Goal: Task Accomplishment & Management: Manage account settings

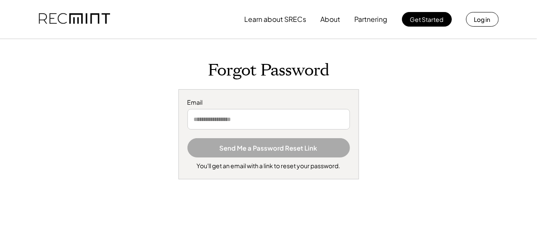
click at [265, 124] on input "email" at bounding box center [268, 119] width 162 height 21
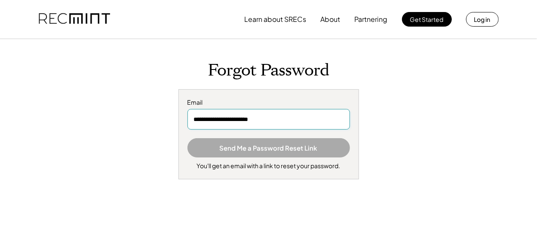
type input "**********"
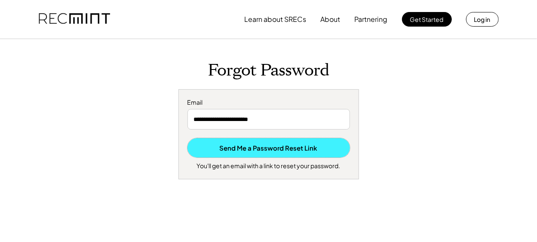
click at [281, 150] on button "Send Me a Password Reset Link" at bounding box center [268, 147] width 162 height 19
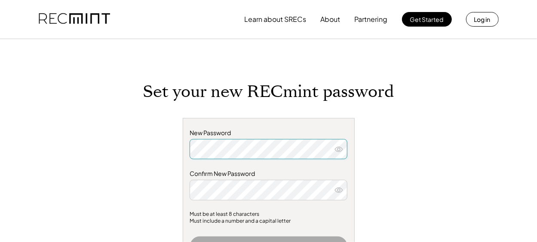
scroll to position [43, 0]
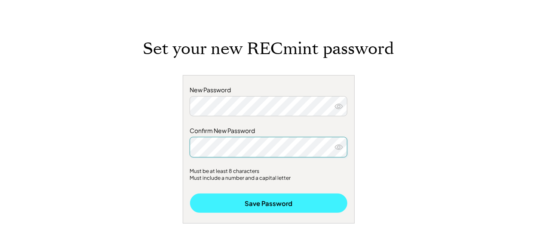
click at [234, 208] on button "Save Password" at bounding box center [268, 203] width 157 height 19
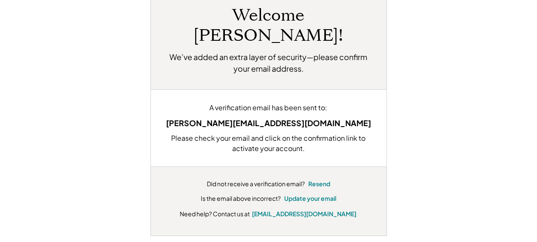
scroll to position [86, 0]
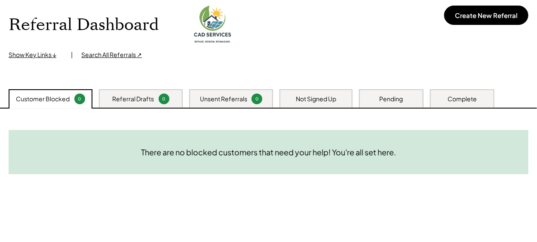
scroll to position [129, 0]
